Goal: Understand process/instructions

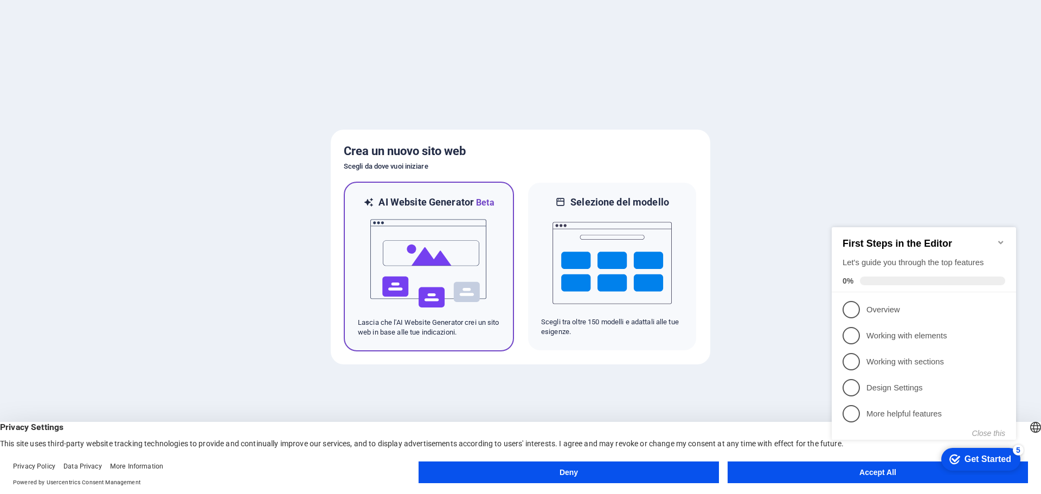
click at [449, 258] on img at bounding box center [428, 263] width 119 height 108
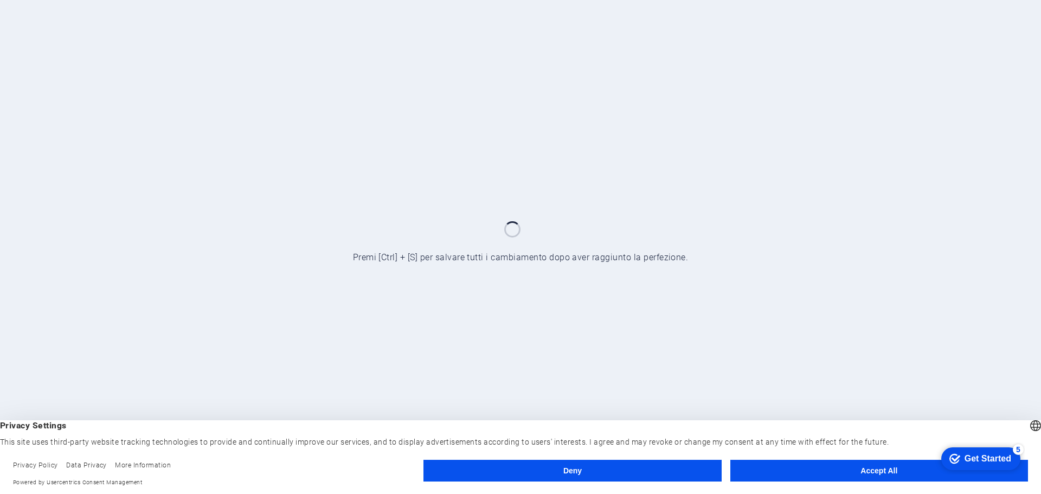
click at [840, 468] on button "Accept All" at bounding box center [880, 471] width 298 height 22
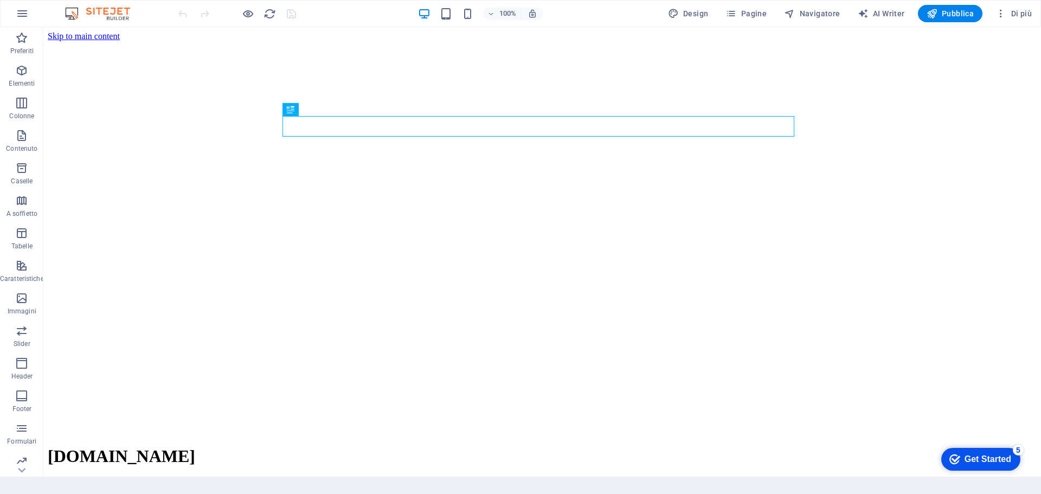
click at [992, 459] on div "Get Started" at bounding box center [988, 459] width 47 height 10
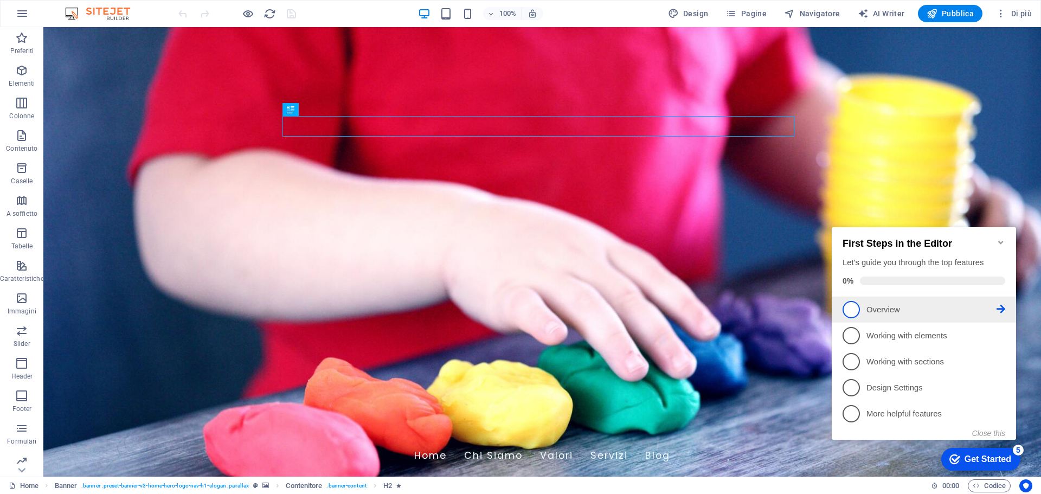
click at [850, 304] on span "1" at bounding box center [851, 309] width 17 height 17
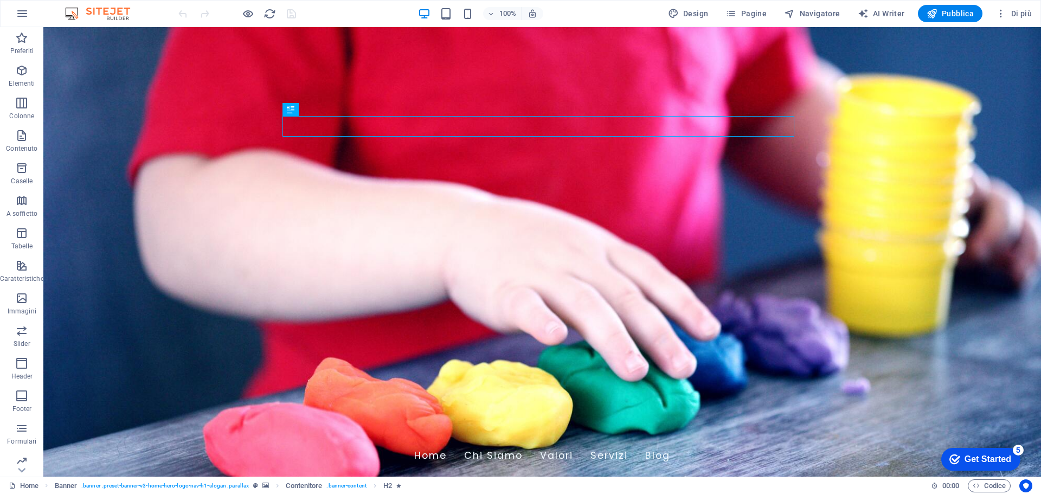
click at [968, 463] on div "Get Started" at bounding box center [988, 459] width 47 height 10
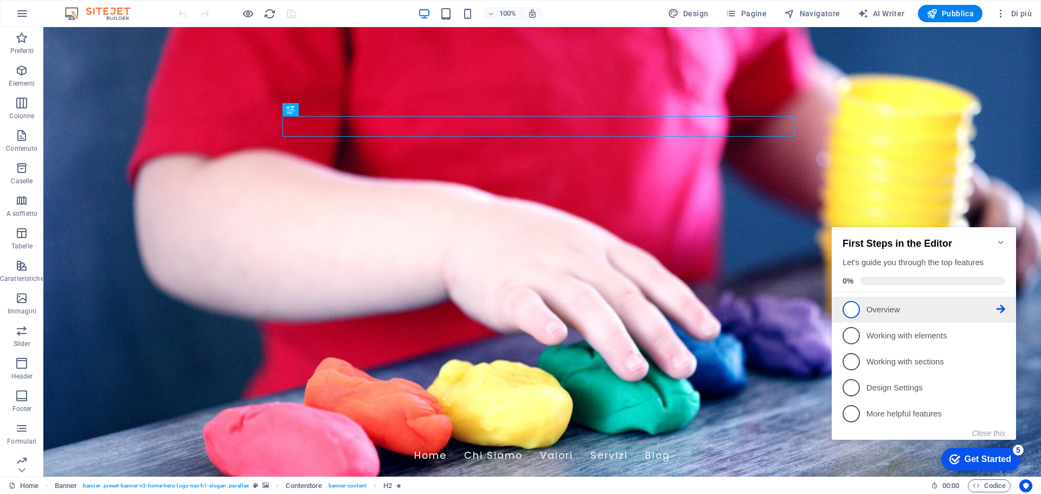
click at [864, 308] on link "1 Overview - incomplete" at bounding box center [924, 309] width 163 height 17
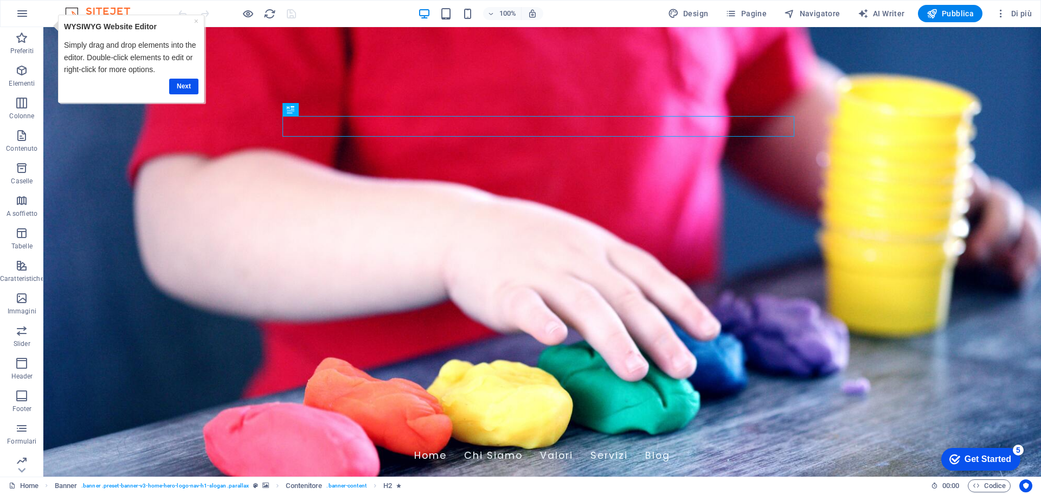
drag, startPoint x: 948, startPoint y: 447, endPoint x: 1056, endPoint y: 682, distance: 258.4
click at [950, 451] on div "checkmark Get Started 5" at bounding box center [981, 459] width 79 height 23
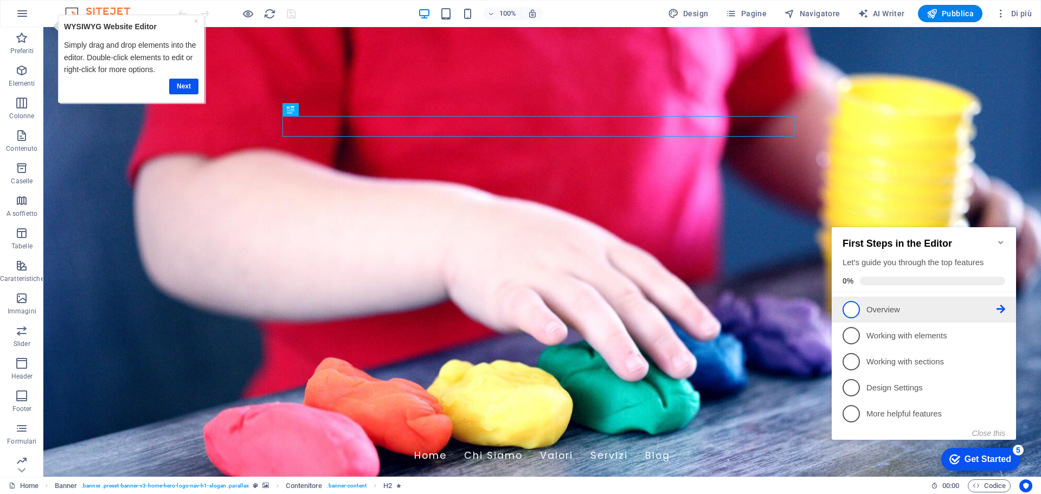
click at [851, 312] on span "1" at bounding box center [851, 309] width 17 height 17
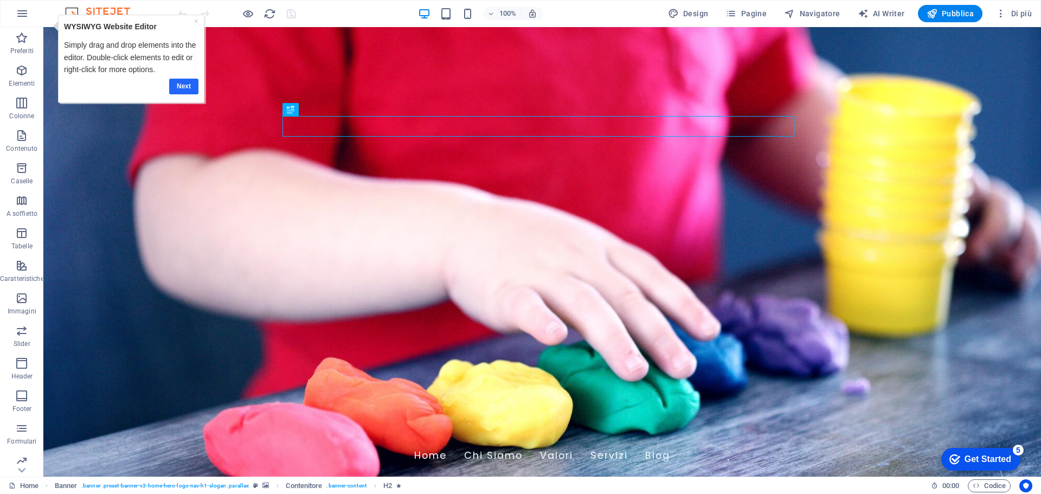
click at [177, 83] on link "Next" at bounding box center [183, 87] width 29 height 16
